Goal: Task Accomplishment & Management: Complete application form

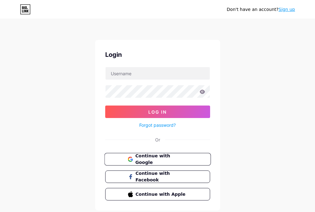
click at [151, 160] on span "Continue with Google" at bounding box center [161, 159] width 52 height 13
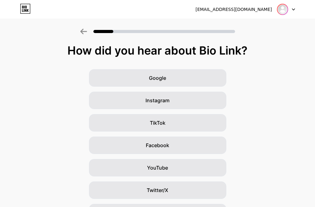
click at [283, 13] on img at bounding box center [283, 9] width 10 height 10
click at [229, 6] on div "[EMAIL_ADDRESS][DOMAIN_NAME]" at bounding box center [234, 9] width 77 height 7
click at [90, 29] on div at bounding box center [157, 32] width 155 height 6
click at [27, 10] on icon at bounding box center [28, 10] width 2 height 3
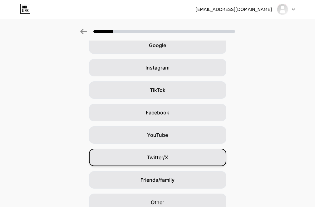
scroll to position [62, 0]
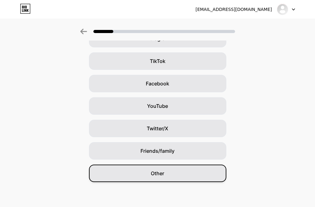
click at [179, 177] on div "Other" at bounding box center [157, 173] width 137 height 17
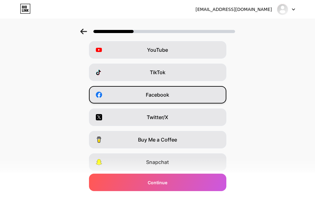
scroll to position [93, 0]
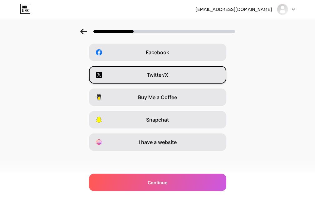
click at [174, 78] on div "Twitter/X" at bounding box center [157, 74] width 137 height 17
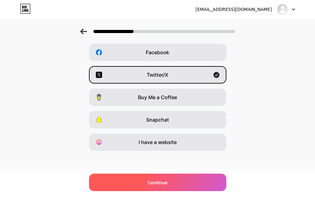
click at [189, 180] on div "Continue" at bounding box center [157, 182] width 137 height 17
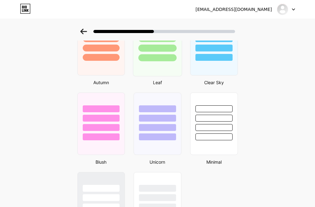
scroll to position [519, 0]
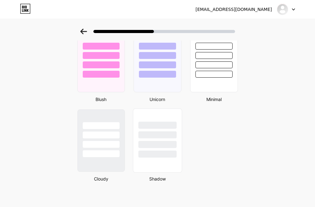
click at [151, 142] on div at bounding box center [157, 144] width 38 height 7
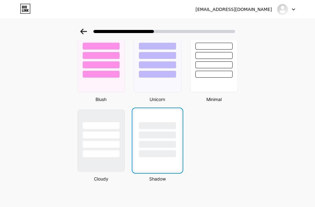
scroll to position [0, 0]
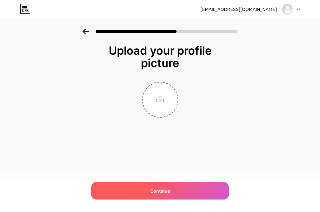
click at [185, 190] on div "Continue" at bounding box center [159, 190] width 137 height 17
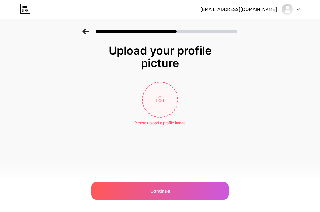
click at [157, 106] on input "file" at bounding box center [160, 99] width 35 height 35
type input "C:\fakepath\ChatGPT Image [DATE] 22.53.38.png"
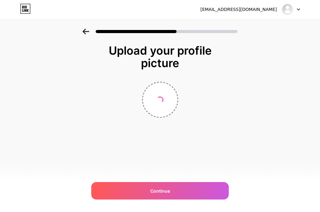
click at [300, 8] on div "[EMAIL_ADDRESS][DOMAIN_NAME] Logout" at bounding box center [160, 9] width 320 height 11
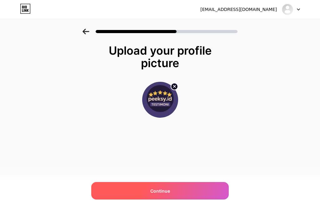
click at [179, 191] on div "Continue" at bounding box center [159, 190] width 137 height 17
click at [186, 187] on div at bounding box center [159, 190] width 137 height 17
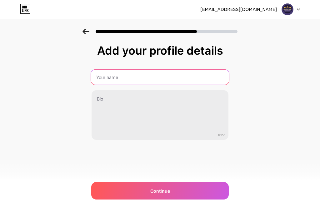
click at [130, 81] on input "text" at bounding box center [160, 77] width 138 height 15
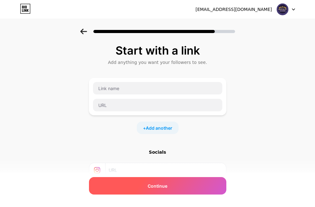
click at [174, 190] on div "Continue" at bounding box center [157, 185] width 137 height 17
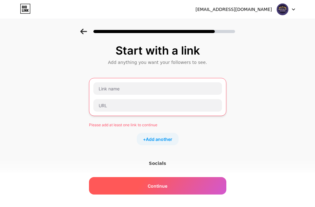
click at [174, 190] on div "Continue" at bounding box center [157, 185] width 137 height 17
click at [174, 191] on div "Continue" at bounding box center [157, 185] width 137 height 17
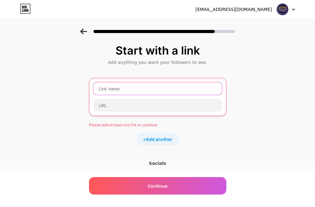
click at [134, 92] on input "text" at bounding box center [157, 88] width 129 height 12
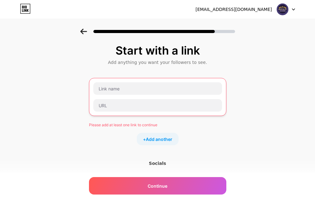
click at [22, 5] on icon at bounding box center [25, 9] width 11 height 10
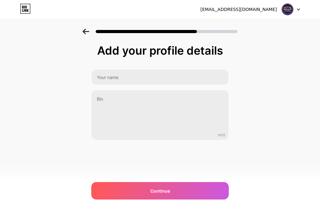
click at [294, 11] on div at bounding box center [291, 9] width 18 height 11
